Goal: Transaction & Acquisition: Purchase product/service

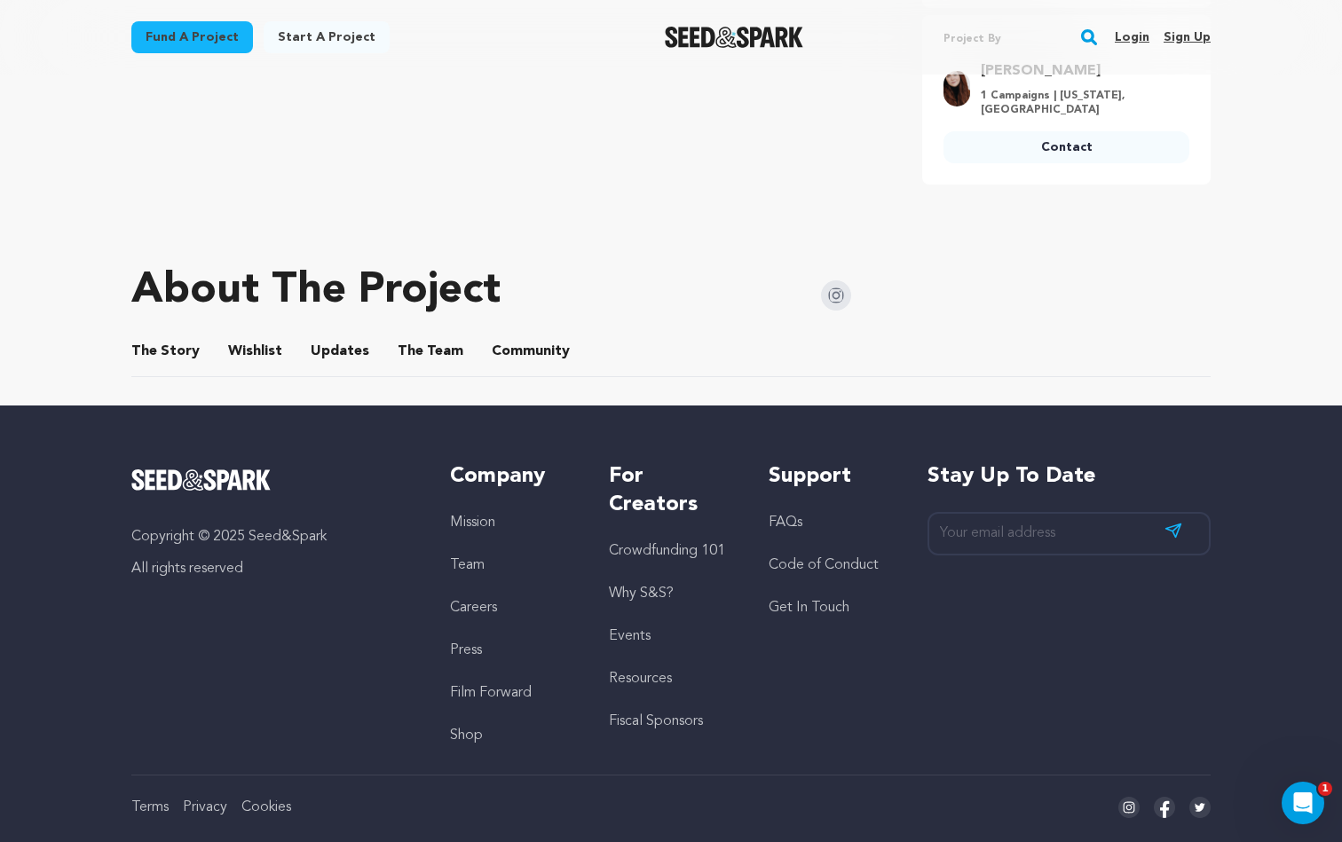
scroll to position [709, 0]
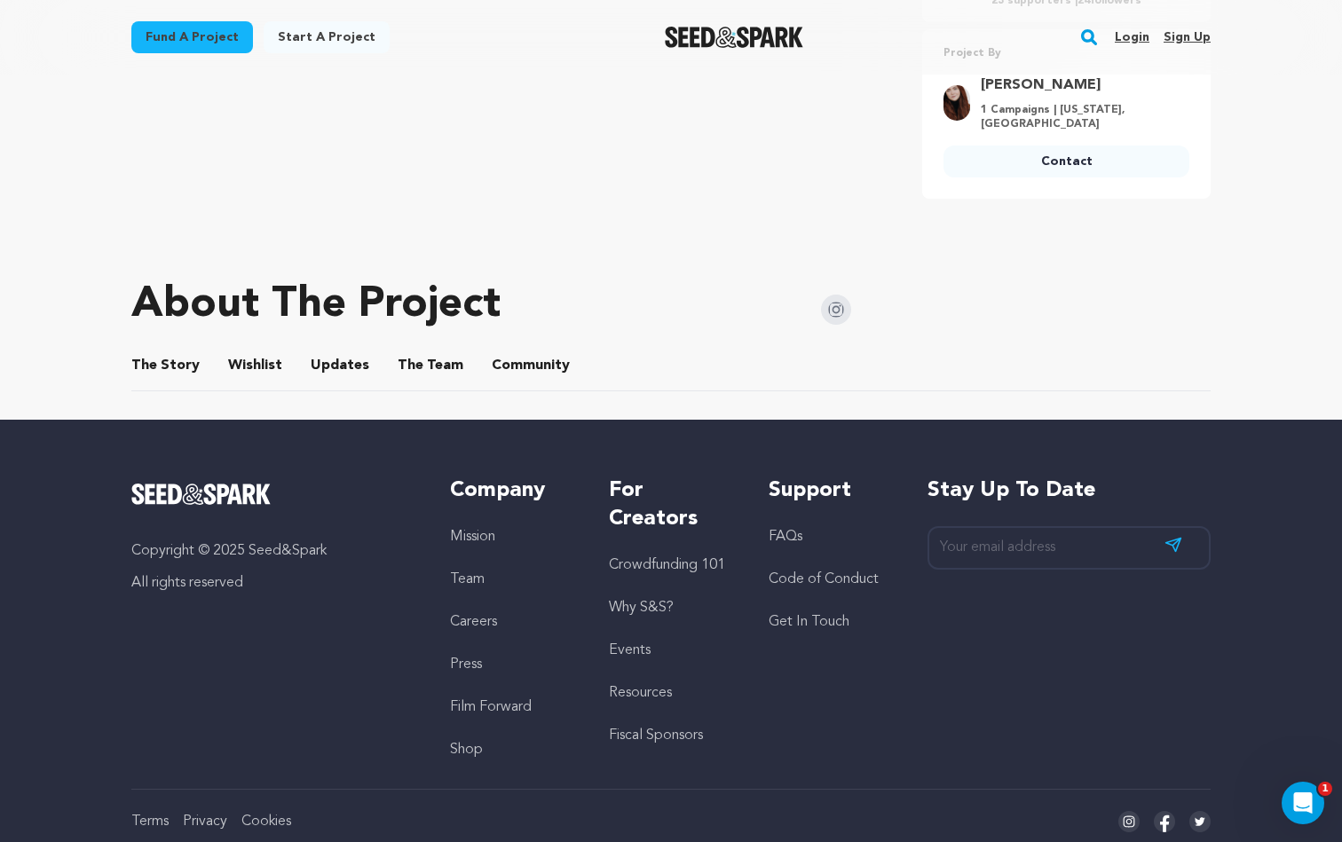
click at [171, 348] on button "The Story" at bounding box center [166, 369] width 43 height 43
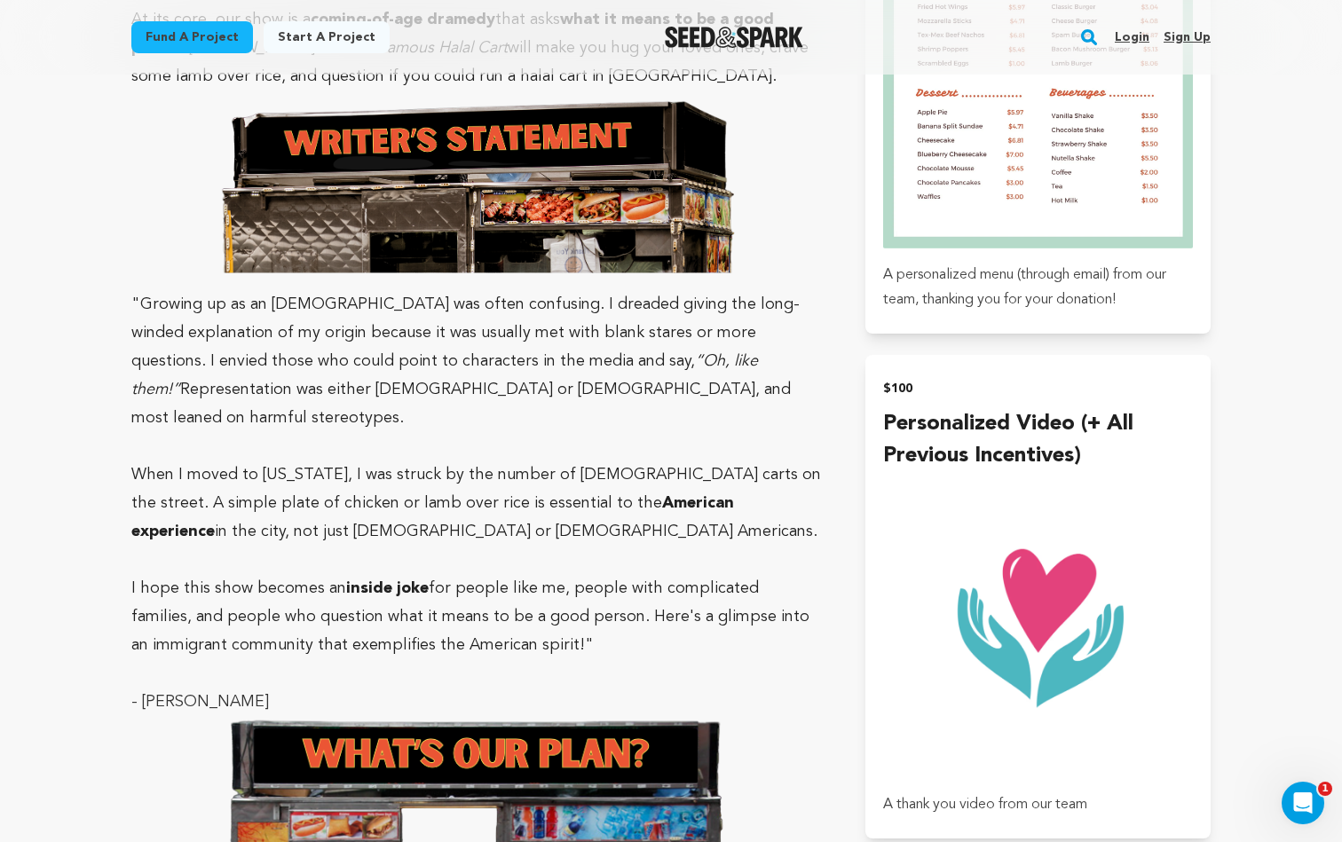
scroll to position [2281, 0]
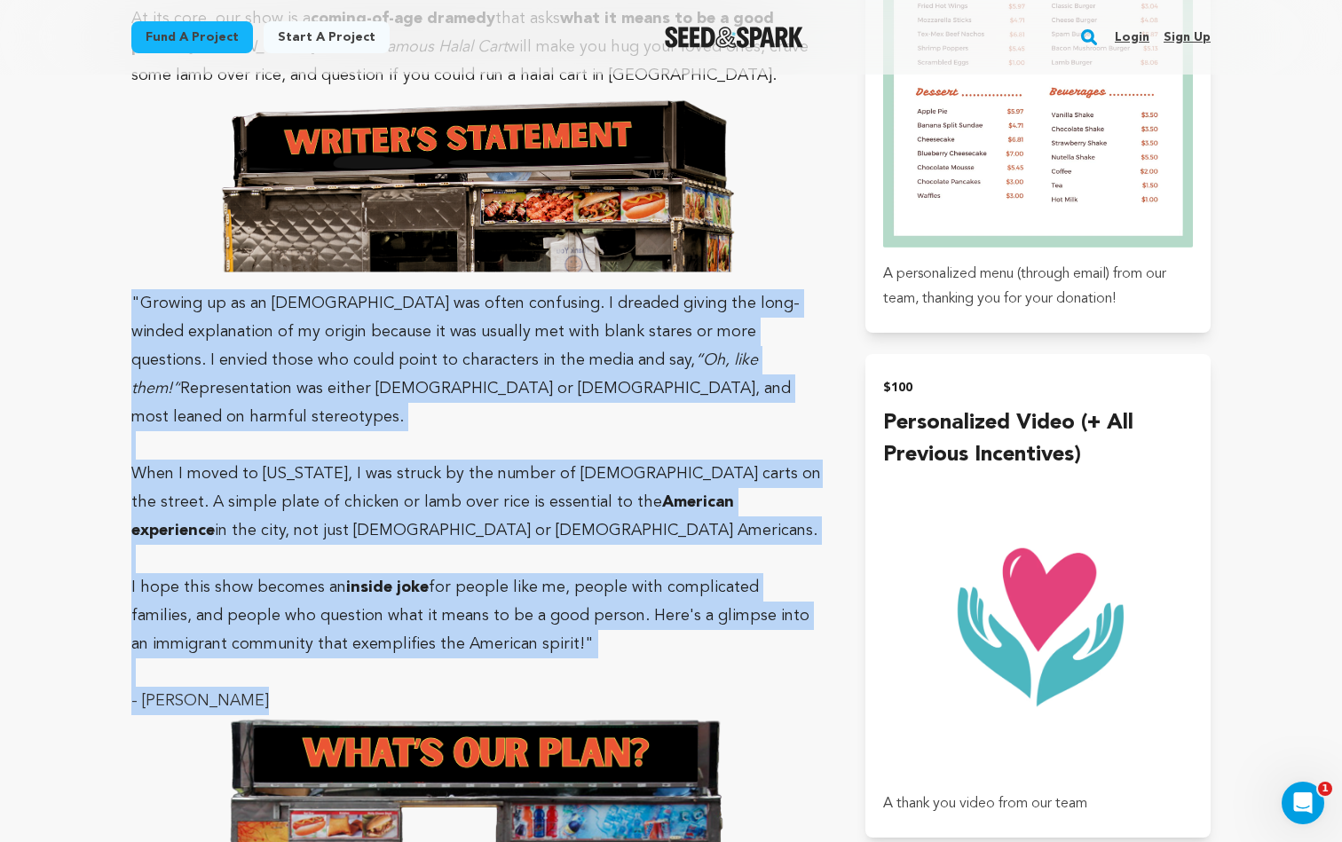
drag, startPoint x: 248, startPoint y: 568, endPoint x: 102, endPoint y: 190, distance: 405.1
click at [102, 190] on main "Fund a project Start a project Search Login Sign up Start a project" at bounding box center [671, 322] width 1342 height 5206
copy div ""Growing up as an [DEMOGRAPHIC_DATA] was often confusing. I dreaded giving the …"
click at [65, 335] on main "Fund a project Start a project Search Login Sign up Start a project" at bounding box center [671, 322] width 1342 height 5206
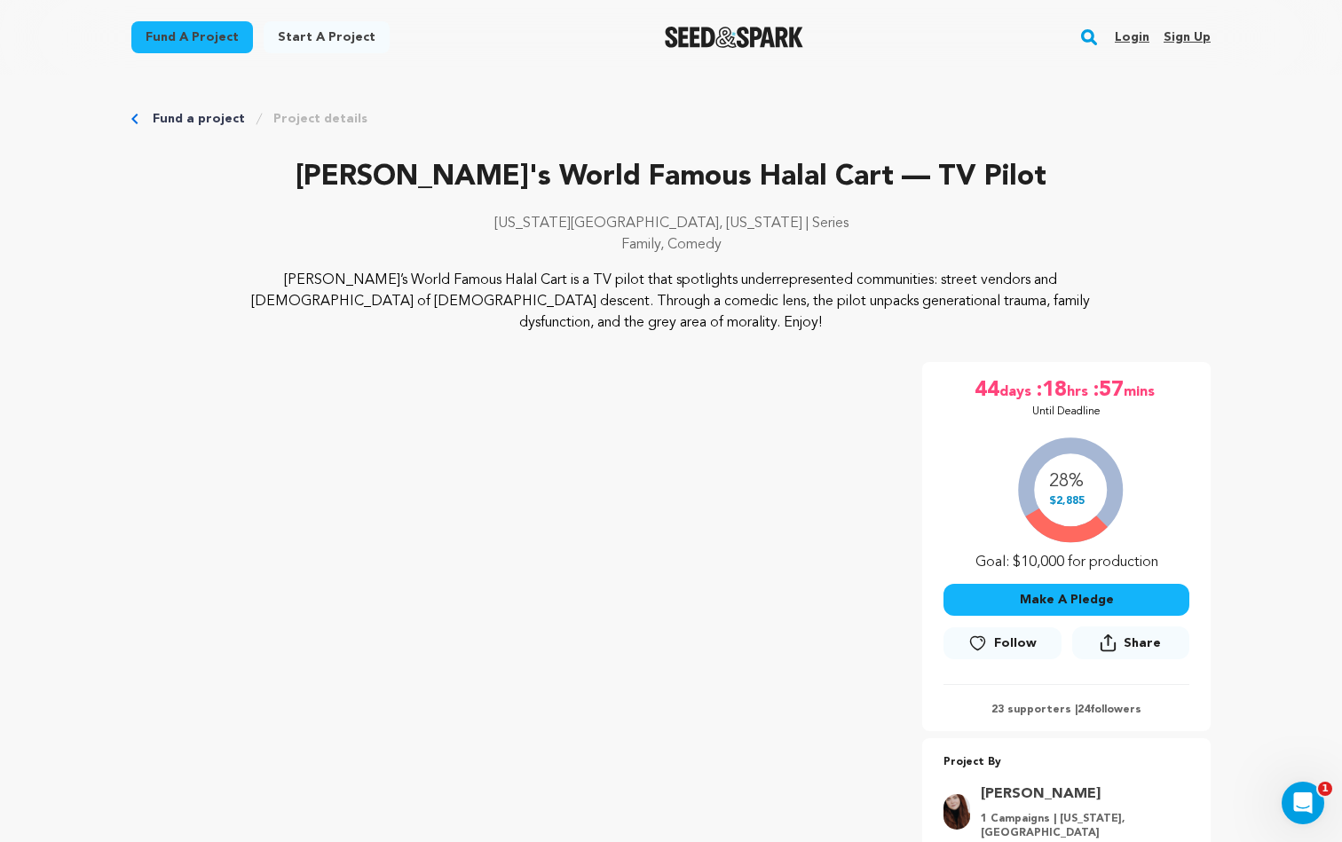
scroll to position [0, 0]
click at [1142, 30] on link "Login" at bounding box center [1132, 37] width 35 height 28
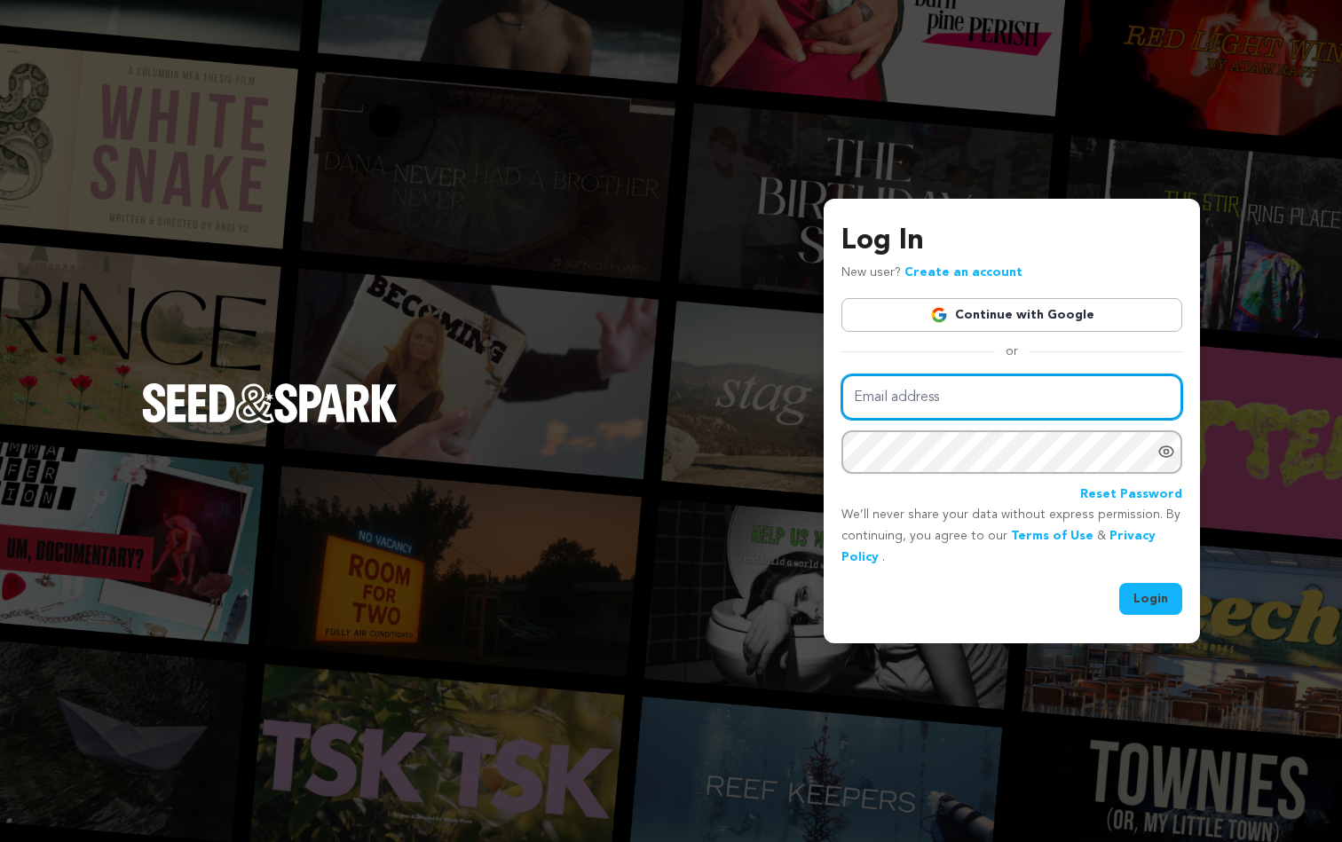
click at [1012, 389] on input "Email address" at bounding box center [1011, 397] width 341 height 45
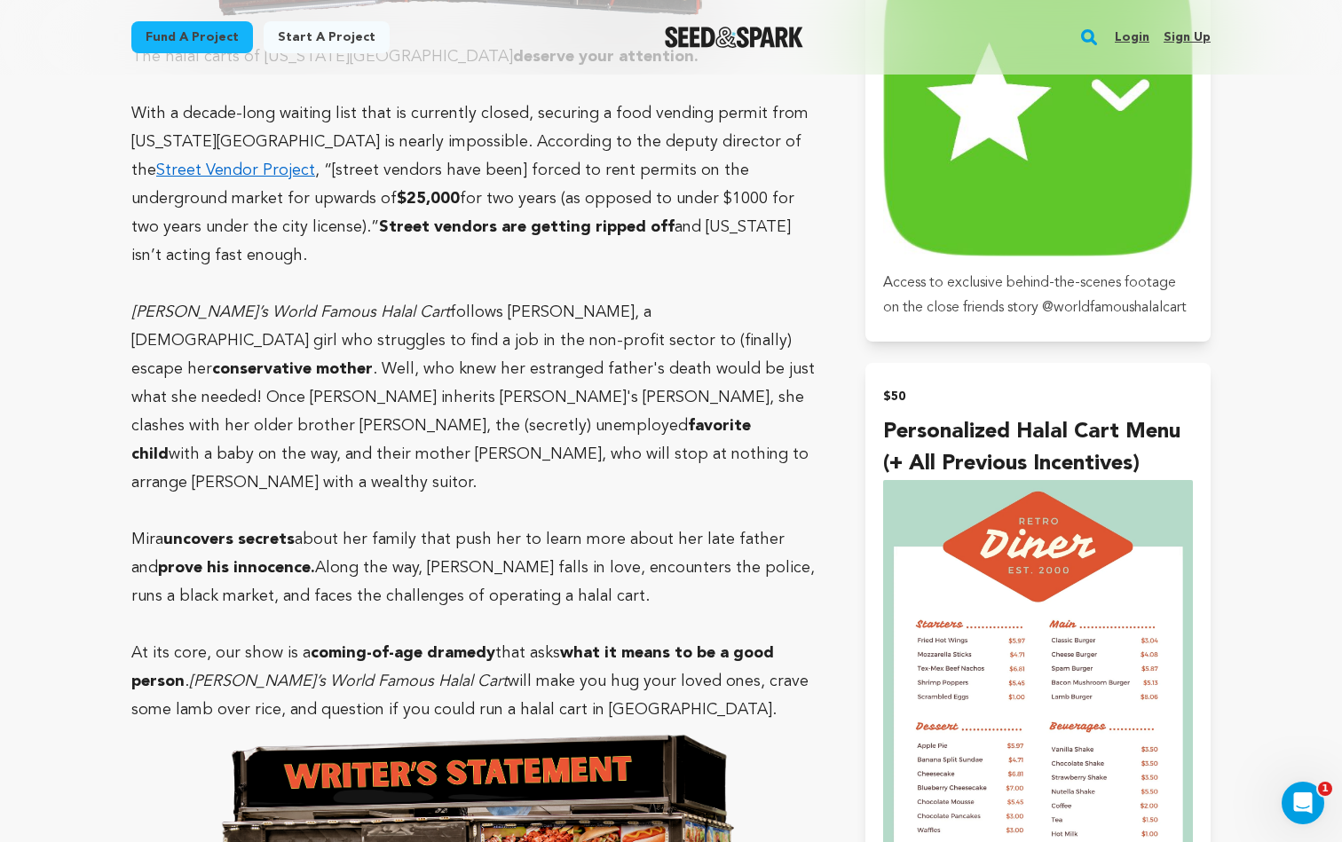
scroll to position [1591, 0]
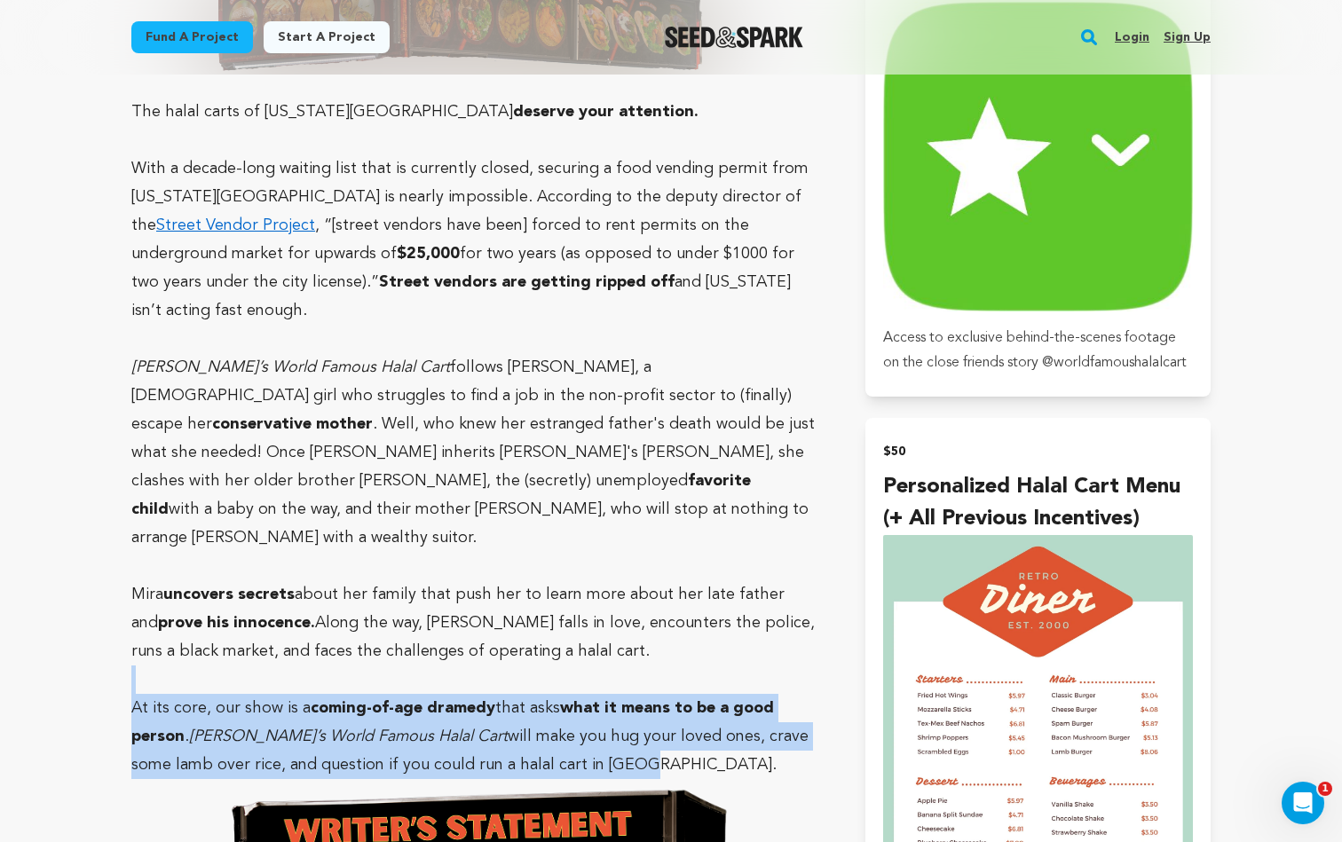
drag, startPoint x: 528, startPoint y: 661, endPoint x: 388, endPoint y: 574, distance: 165.0
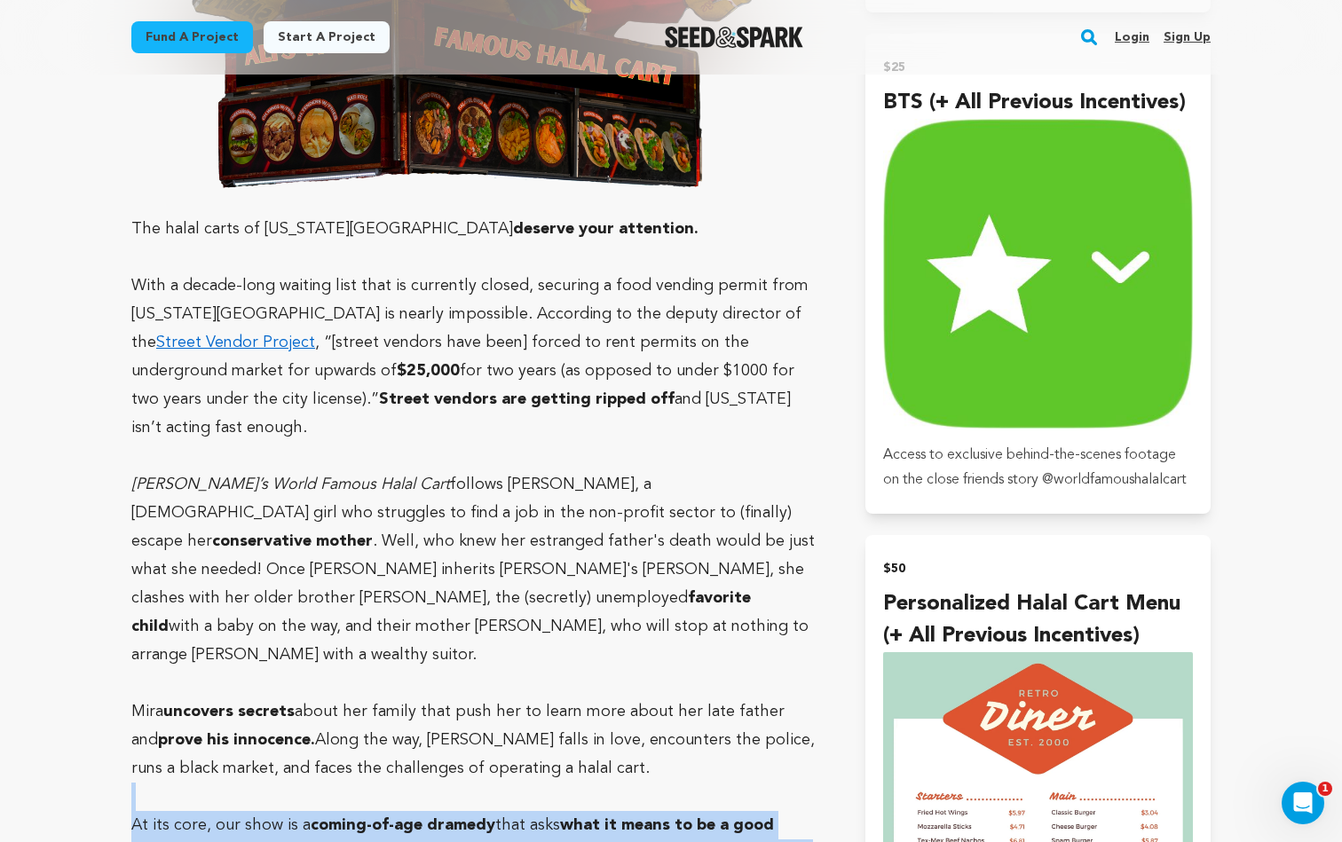
scroll to position [1481, 0]
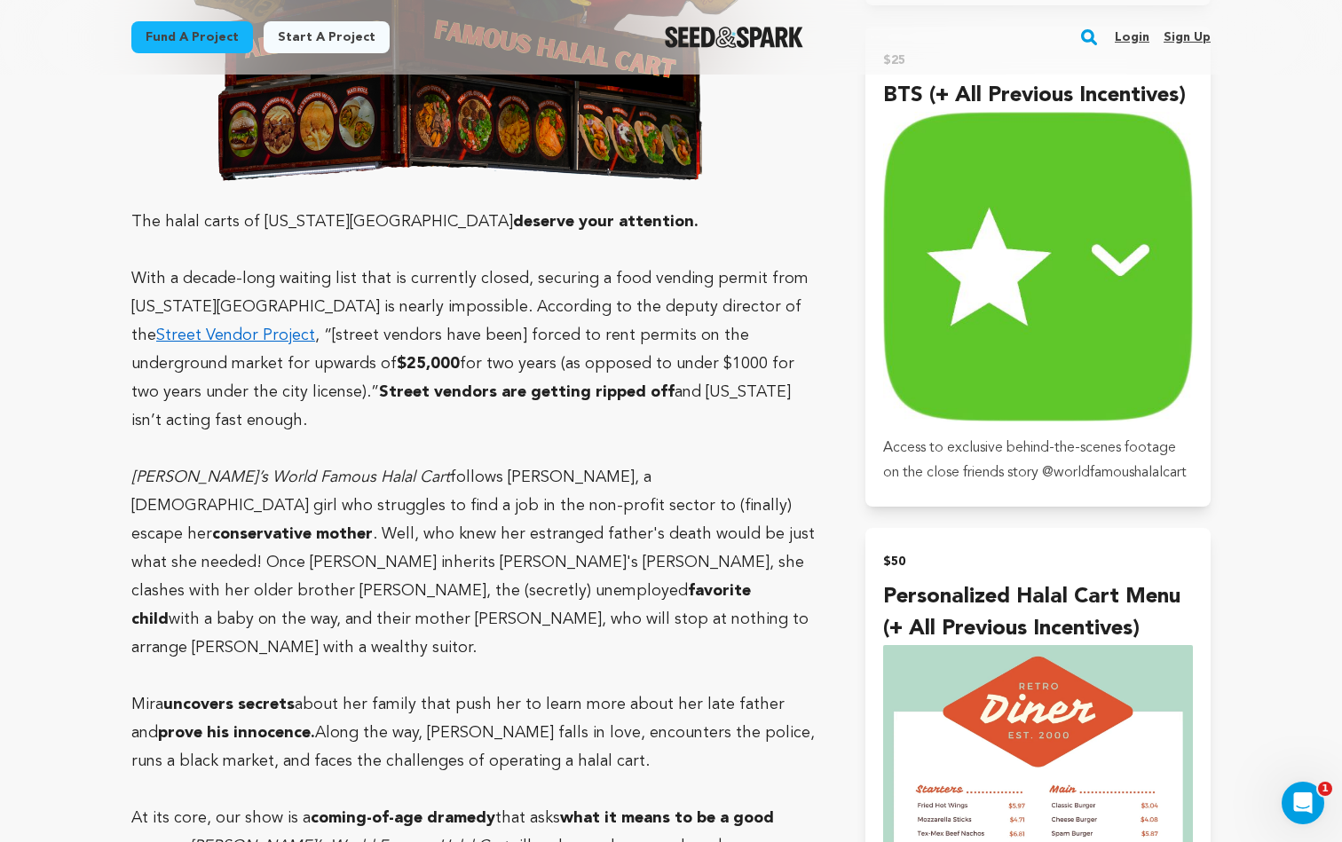
click at [383, 469] on p "Ali’s World Famous Halal Cart follows Mira Karim, a 23-year-old girl who strugg…" at bounding box center [476, 562] width 691 height 199
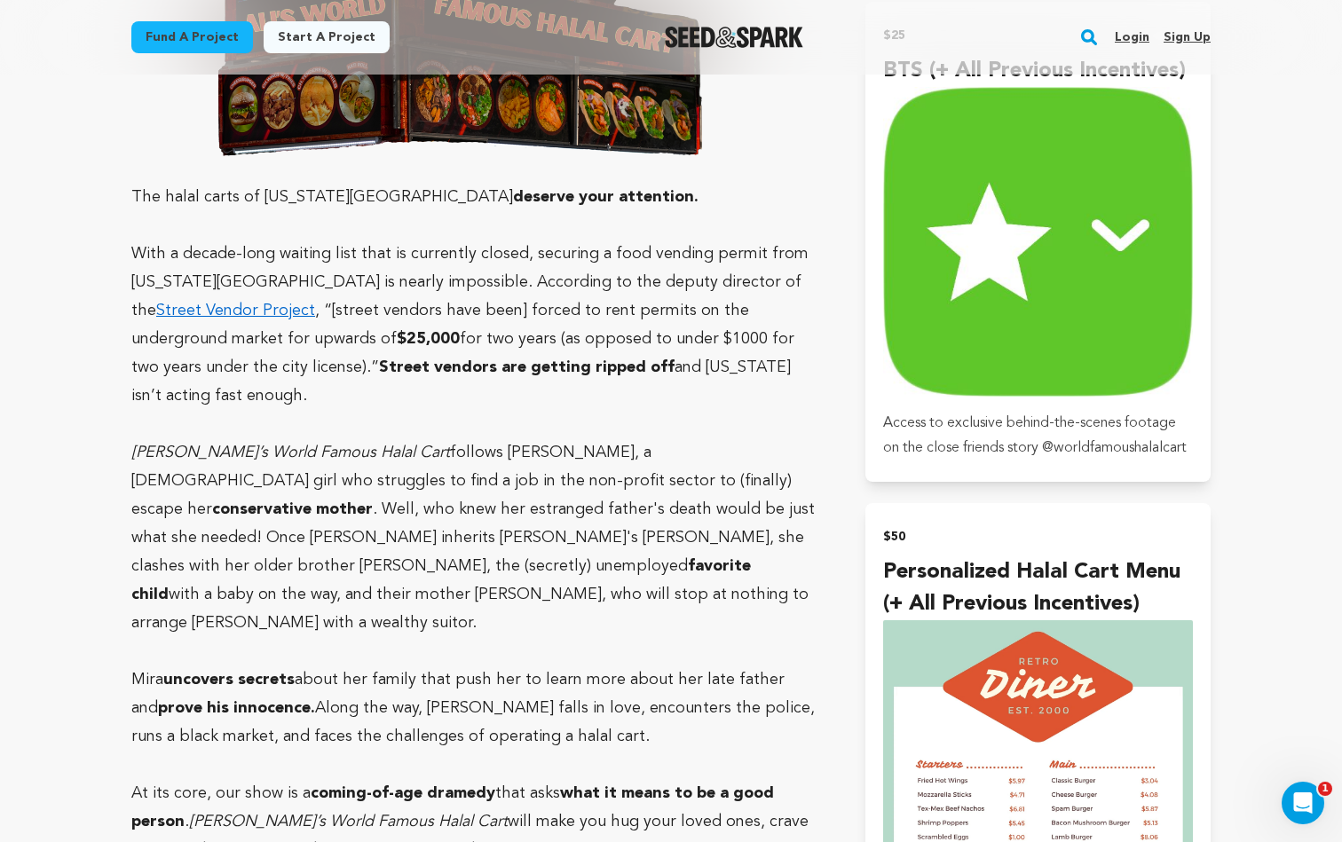
scroll to position [1597, 0]
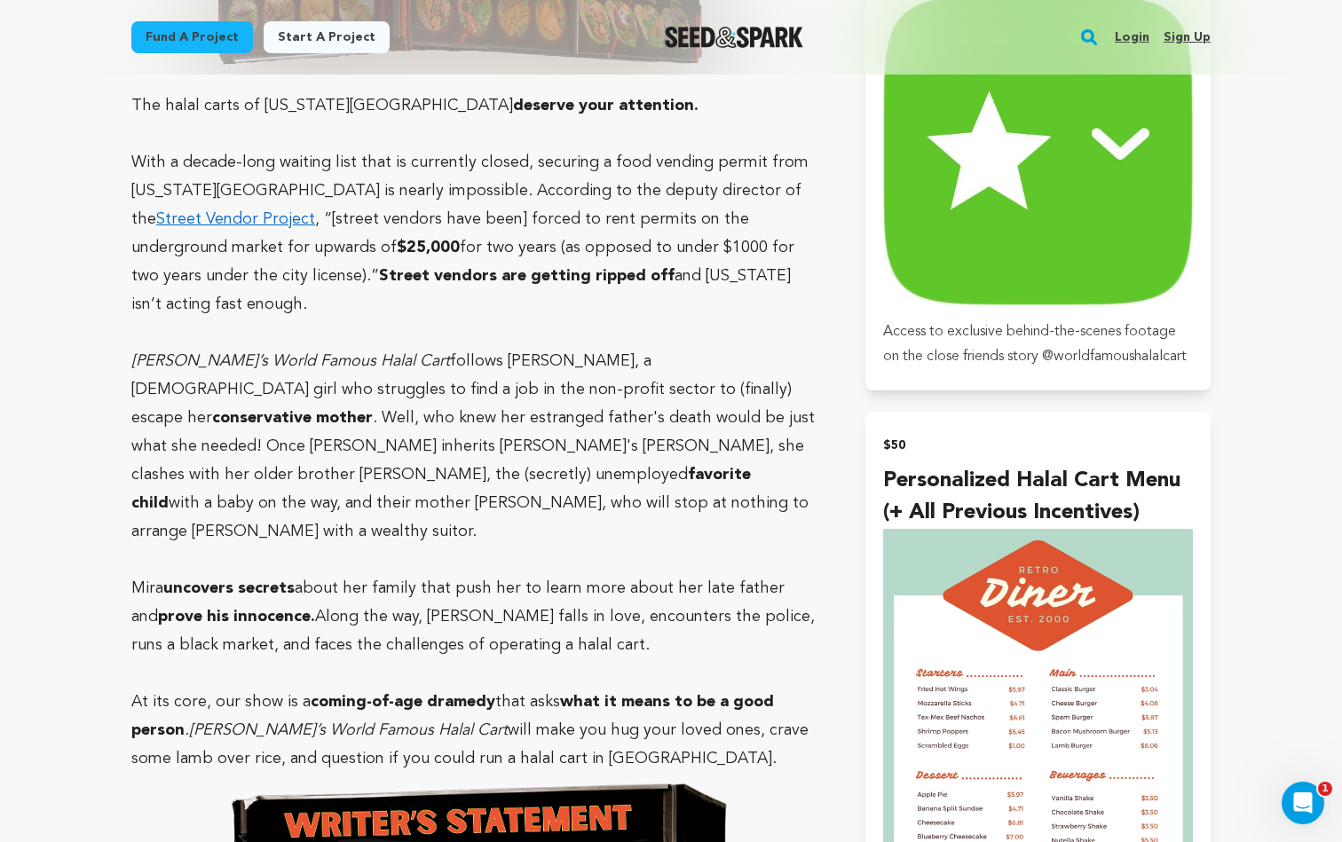
drag, startPoint x: 122, startPoint y: 304, endPoint x: 136, endPoint y: 306, distance: 14.3
click at [136, 306] on div "Fund a project Project details Ali's World Famous Halal Cart — TV Pilot New Yor…" at bounding box center [671, 808] width 1136 height 4662
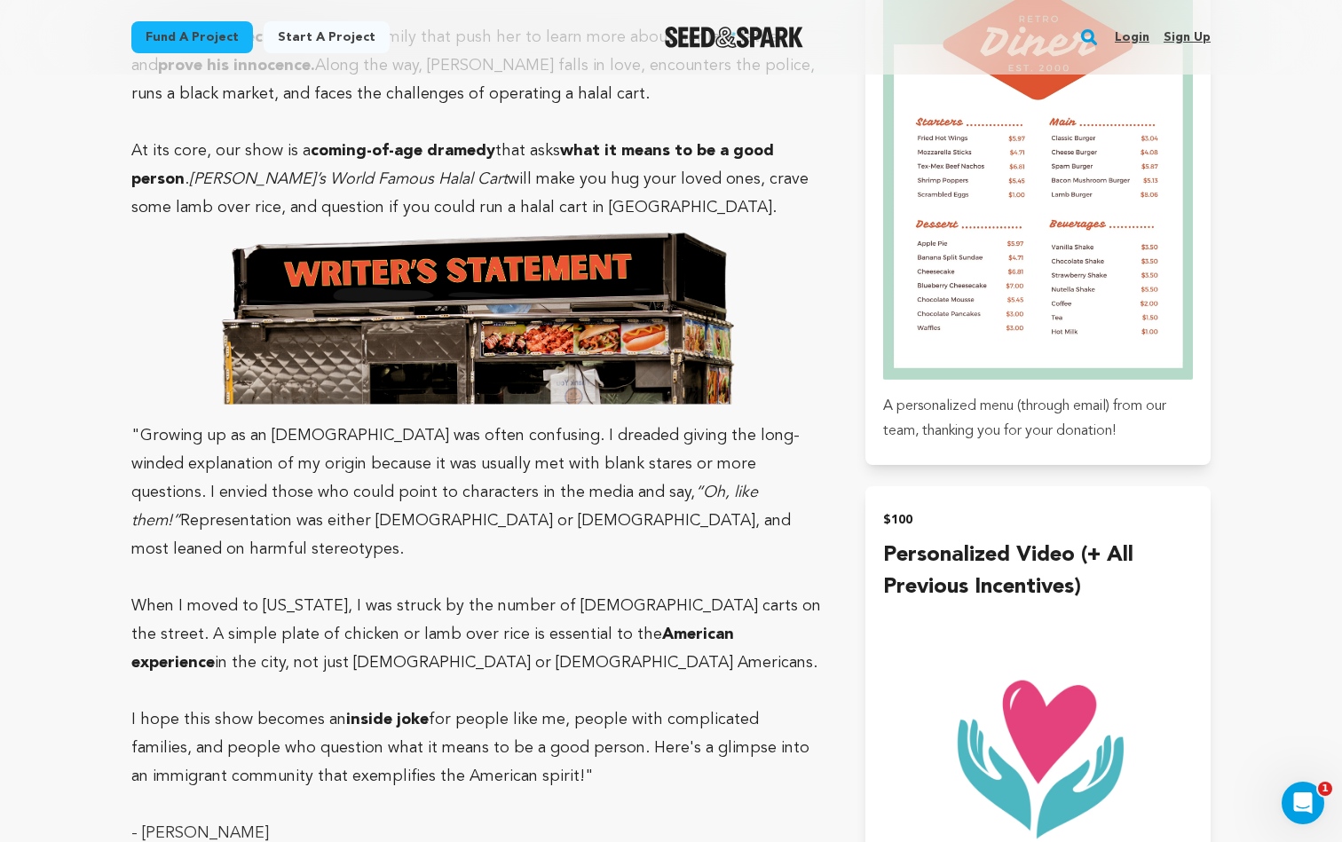
scroll to position [2143, 0]
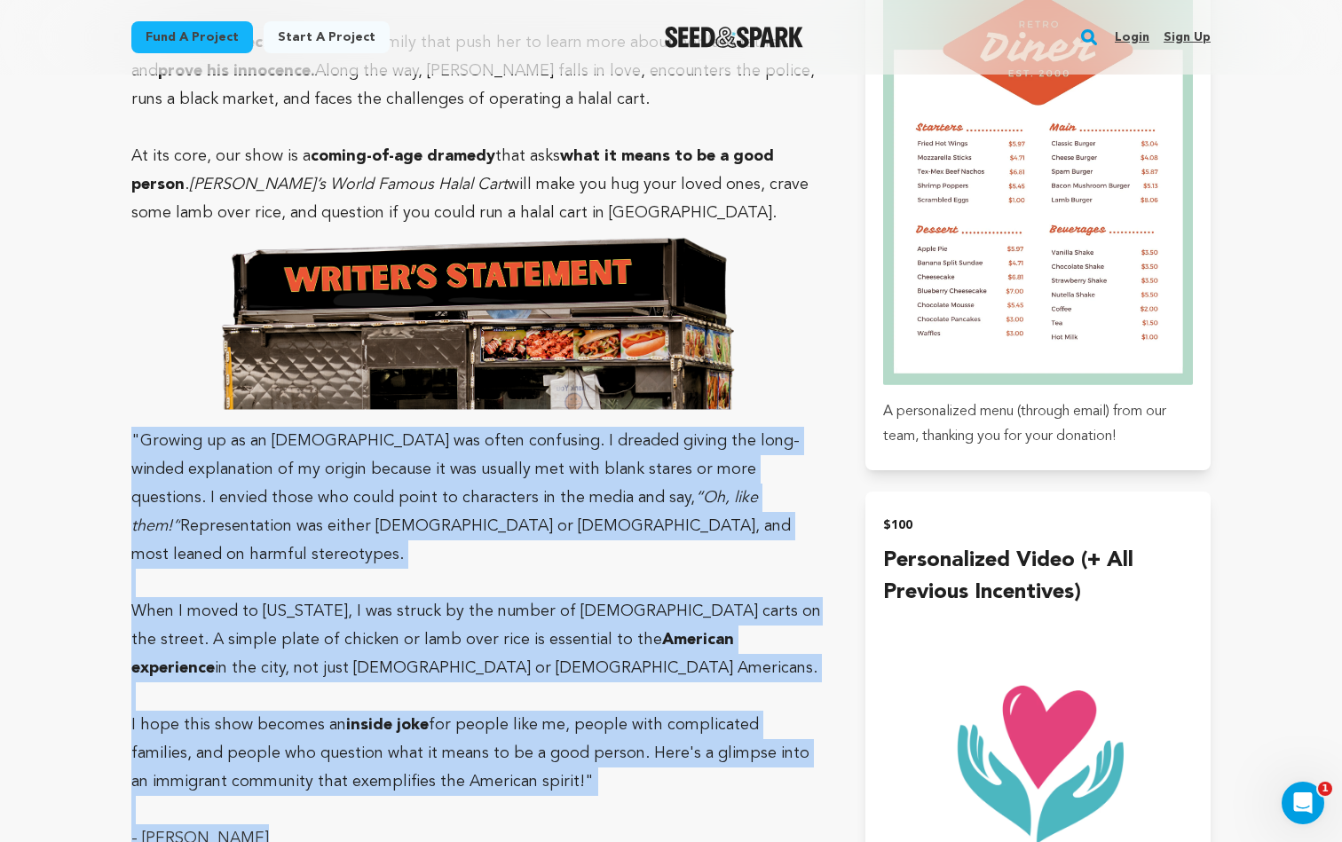
drag, startPoint x: 132, startPoint y: 327, endPoint x: 345, endPoint y: 698, distance: 428.5
click at [345, 698] on div "The halal carts of New York City deserve your attention. With a decade-long wai…" at bounding box center [476, 465] width 691 height 2477
copy div ""Growing up as an [DEMOGRAPHIC_DATA] was often confusing. I dreaded giving the …"
click at [484, 711] on p "I hope this show becomes an inside joke for people like me, people with complic…" at bounding box center [476, 753] width 691 height 85
drag, startPoint x: 271, startPoint y: 699, endPoint x: 122, endPoint y: 315, distance: 411.9
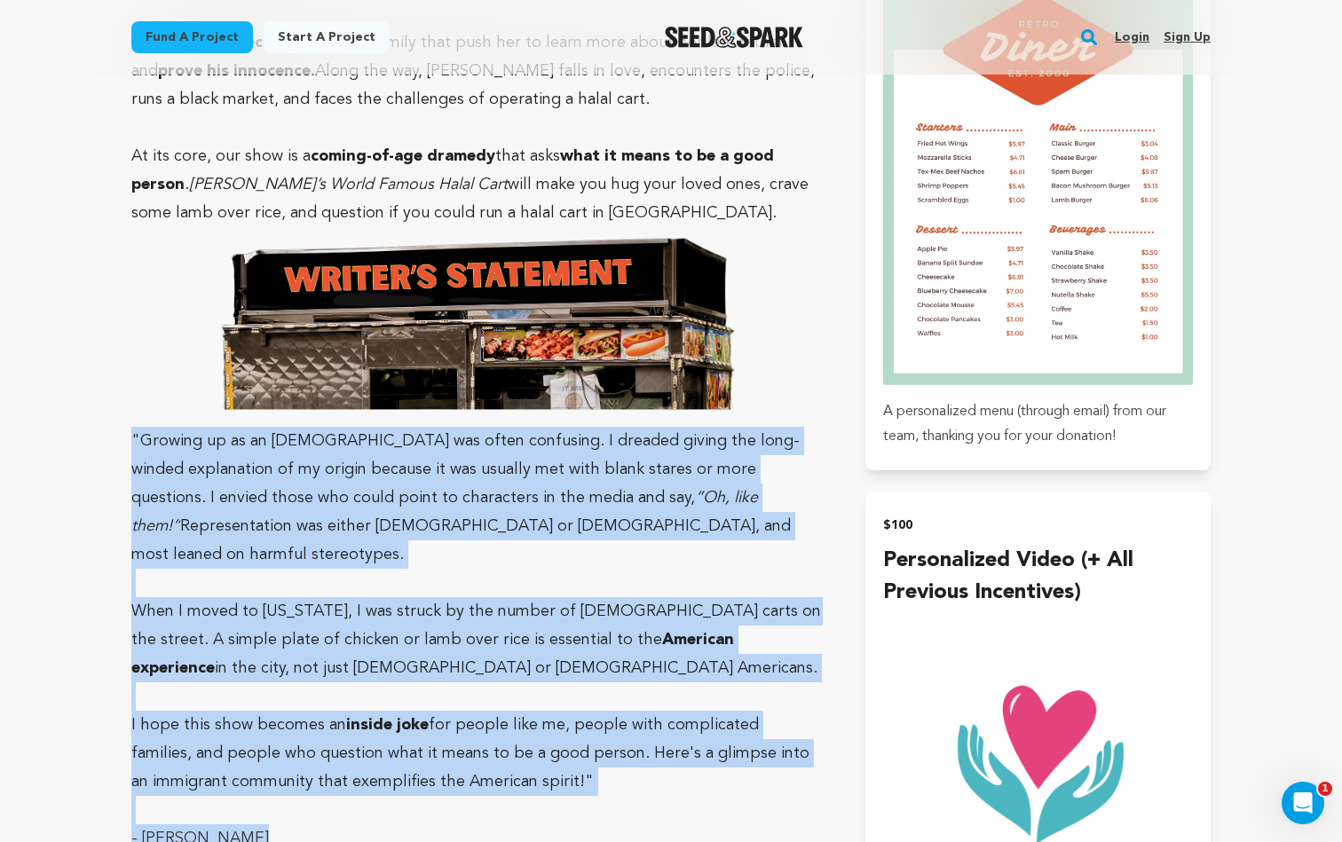
click at [122, 315] on div "Fund a project Project details Ali's World Famous Halal Cart — TV Pilot New Yor…" at bounding box center [671, 262] width 1136 height 4662
copy div ""Growing up as an [DEMOGRAPHIC_DATA] was often confusing. I dreaded giving the …"
